Goal: Information Seeking & Learning: Learn about a topic

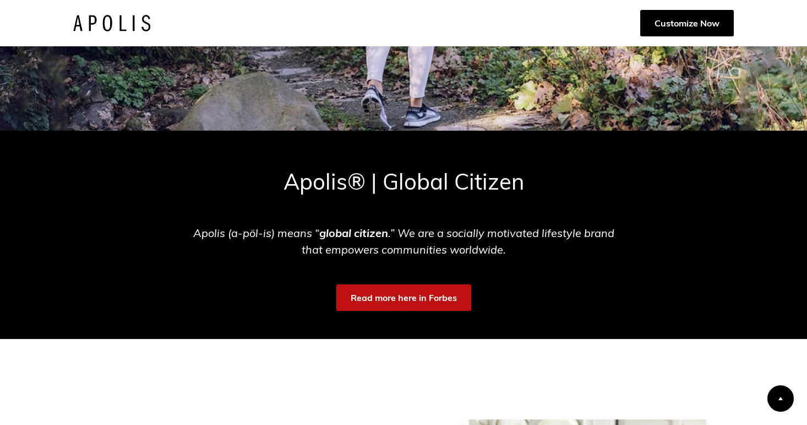
scroll to position [1025, 0]
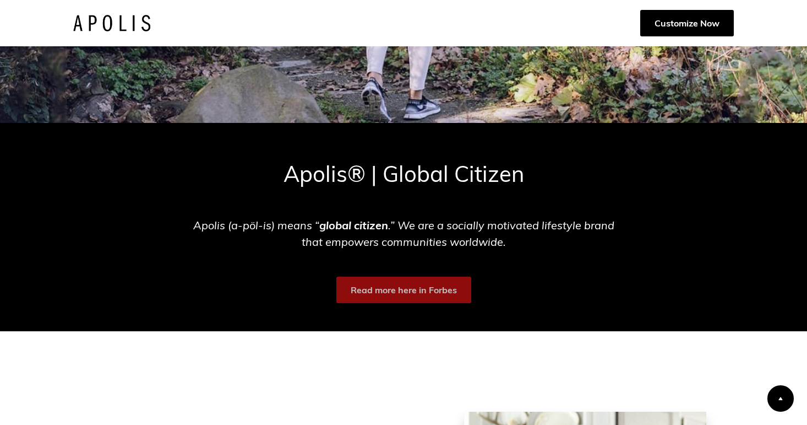
click at [414, 292] on link "Read more here in Forbes" at bounding box center [403, 289] width 135 height 26
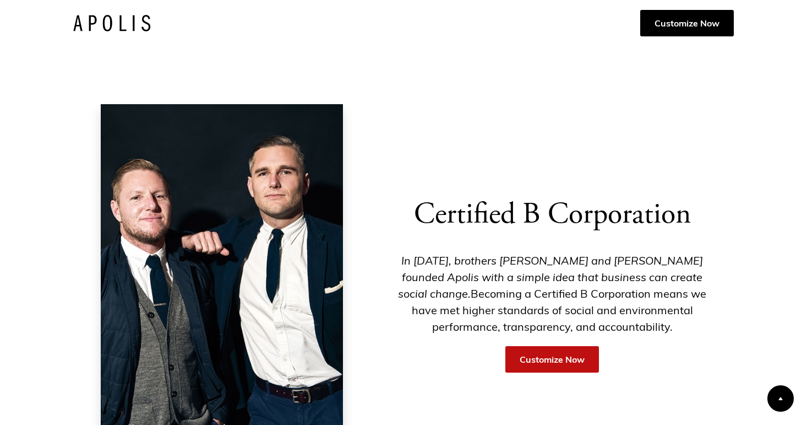
scroll to position [2827, 0]
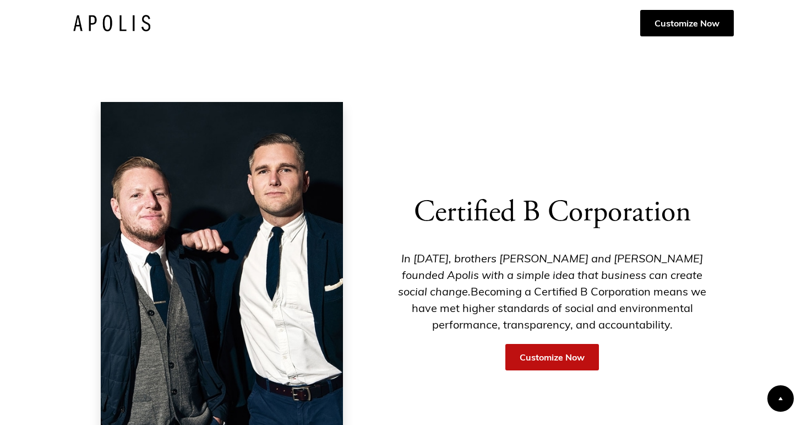
click at [802, 244] on div "Certified B Corporation In [DATE], brothers [PERSON_NAME] and [PERSON_NAME] fou…" at bounding box center [403, 293] width 807 height 505
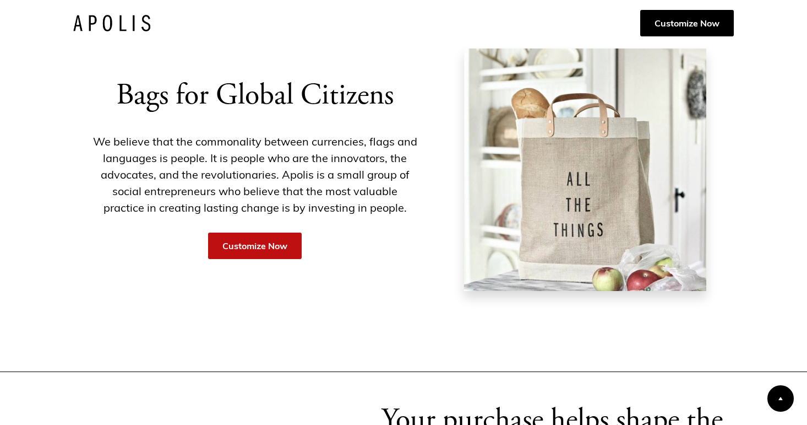
scroll to position [1389, 0]
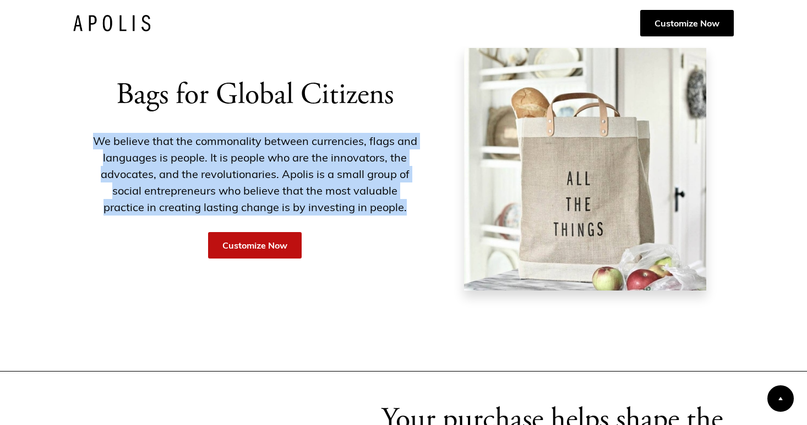
drag, startPoint x: 95, startPoint y: 139, endPoint x: 394, endPoint y: 202, distance: 305.4
click at [394, 202] on p "We believe that the commonality between currencies, flags and languages is peop…" at bounding box center [255, 174] width 350 height 83
copy p "We believe that the commonality between currencies, flags and languages is peop…"
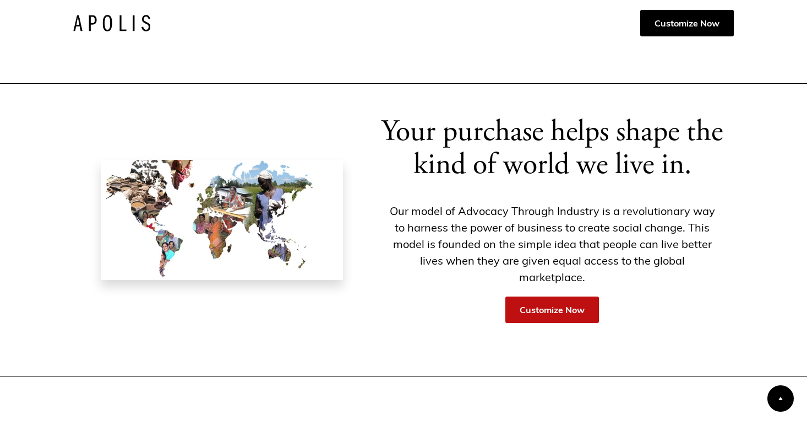
scroll to position [1677, 0]
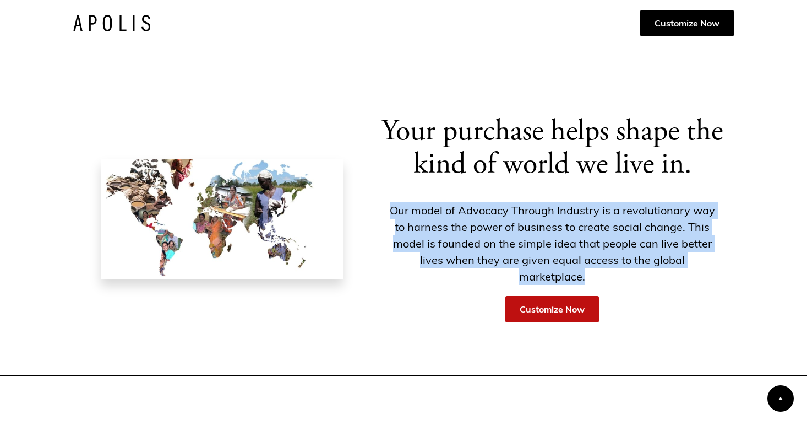
drag, startPoint x: 392, startPoint y: 210, endPoint x: 609, endPoint y: 277, distance: 227.0
click at [609, 277] on p "Our model of Advocacy Through Industry is a revolutionary way to harness the po…" at bounding box center [552, 243] width 350 height 83
copy p "Our model of Advocacy Through Industry is a revolutionary way to harness the po…"
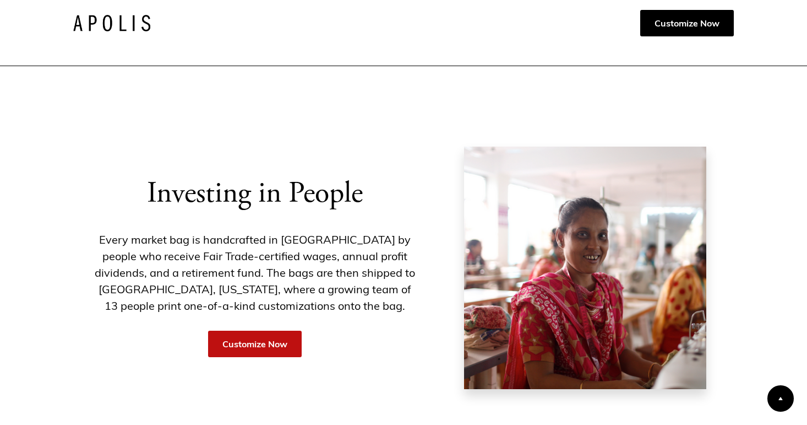
scroll to position [1987, 0]
click at [95, 239] on p "Every market bag is handcrafted in [GEOGRAPHIC_DATA] by people who receive Fair…" at bounding box center [255, 272] width 350 height 83
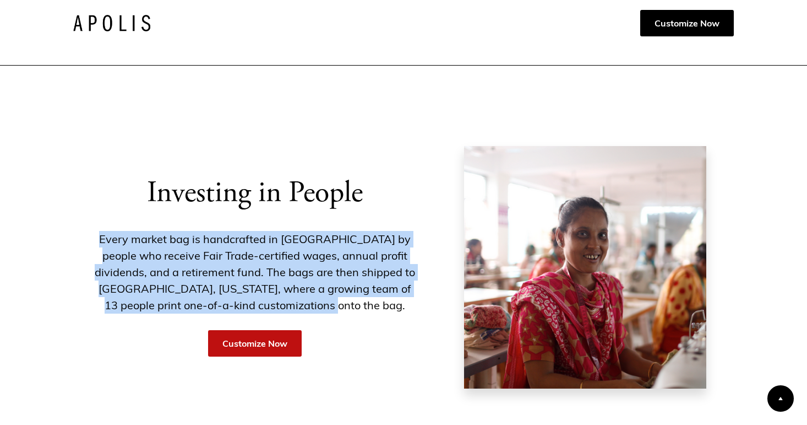
drag, startPoint x: 98, startPoint y: 239, endPoint x: 379, endPoint y: 303, distance: 288.7
click at [379, 303] on p "Every market bag is handcrafted in [GEOGRAPHIC_DATA] by people who receive Fair…" at bounding box center [255, 272] width 350 height 83
copy p "Every market bag is handcrafted in [GEOGRAPHIC_DATA] by people who receive Fair…"
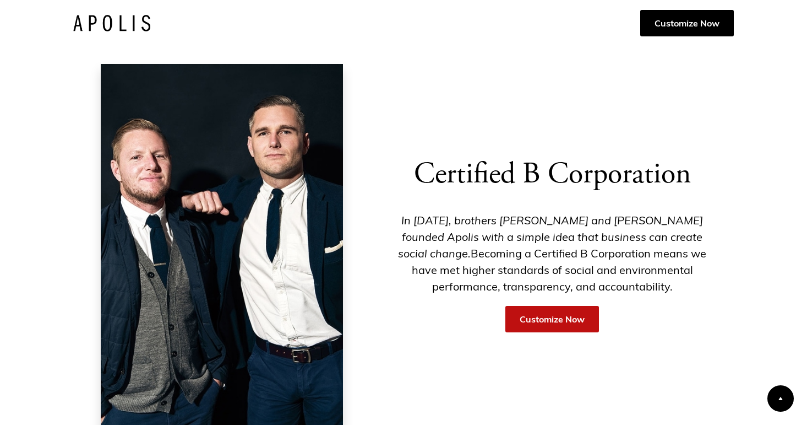
scroll to position [2866, 0]
drag, startPoint x: 393, startPoint y: 220, endPoint x: 618, endPoint y: 287, distance: 235.2
click at [618, 287] on p "In [DATE], brothers [PERSON_NAME] and [PERSON_NAME] founded Apolis with a simpl…" at bounding box center [552, 252] width 350 height 83
copy p "In [DATE], brothers [PERSON_NAME] and [PERSON_NAME] founded Apolis with a simpl…"
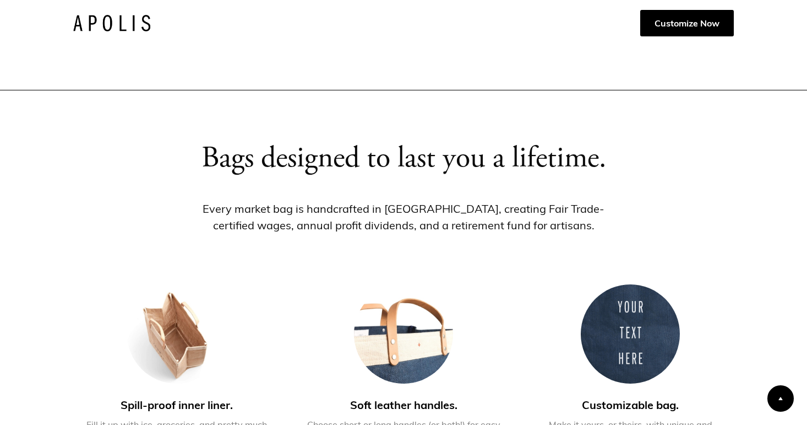
scroll to position [3288, 0]
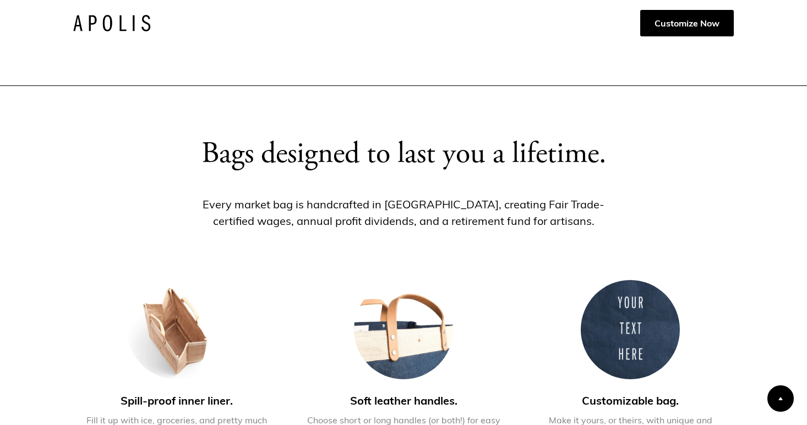
click at [23, 216] on div "Bags designed to last you a lifetime. Every market bag is handcrafted in [GEOGR…" at bounding box center [403, 294] width 807 height 416
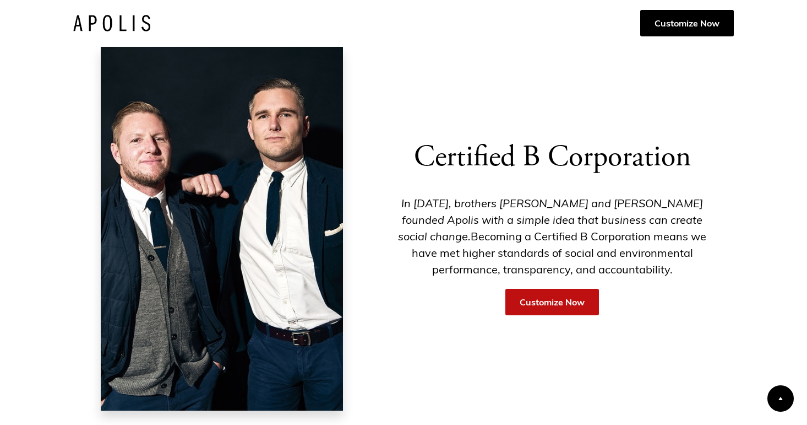
scroll to position [2861, 0]
